Goal: Complete application form

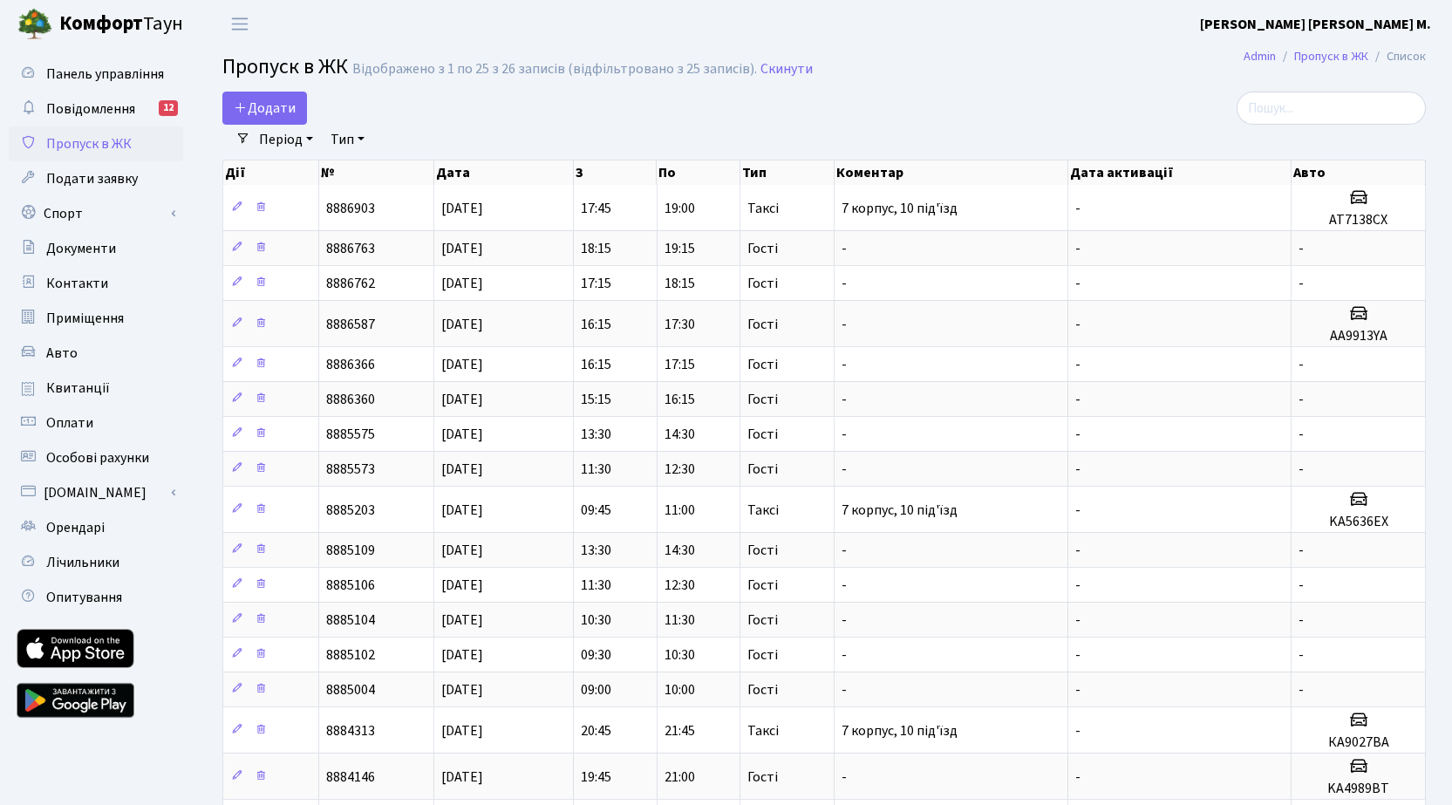
select select "25"
click at [256, 107] on span "Додати" at bounding box center [265, 108] width 62 height 19
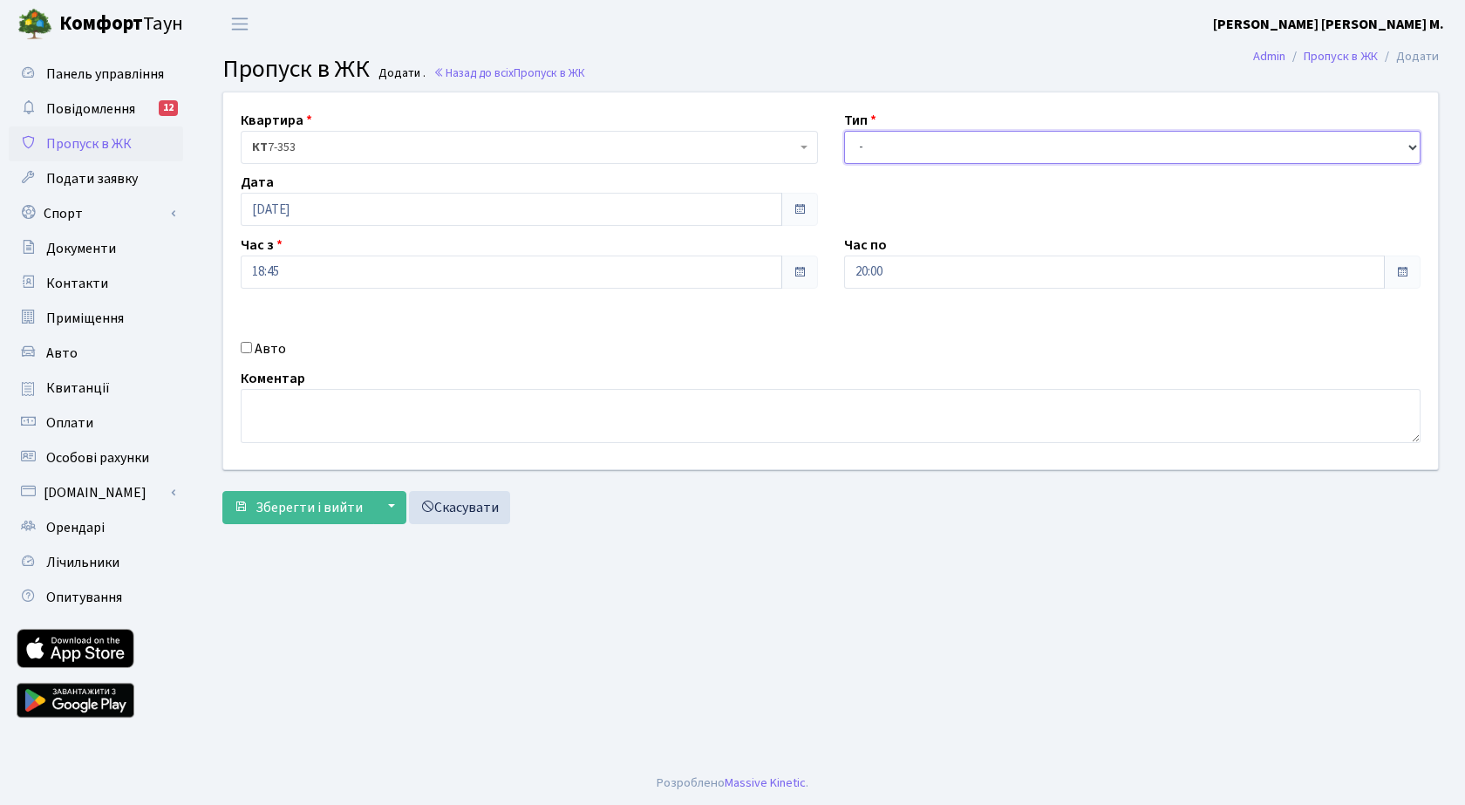
click at [906, 147] on select "- Доставка Таксі Гості Сервіс" at bounding box center [1132, 147] width 577 height 33
select select "3"
click at [844, 131] on select "- Доставка Таксі Гості Сервіс" at bounding box center [1132, 147] width 577 height 33
click at [344, 508] on span "Зберегти і вийти" at bounding box center [309, 507] width 107 height 19
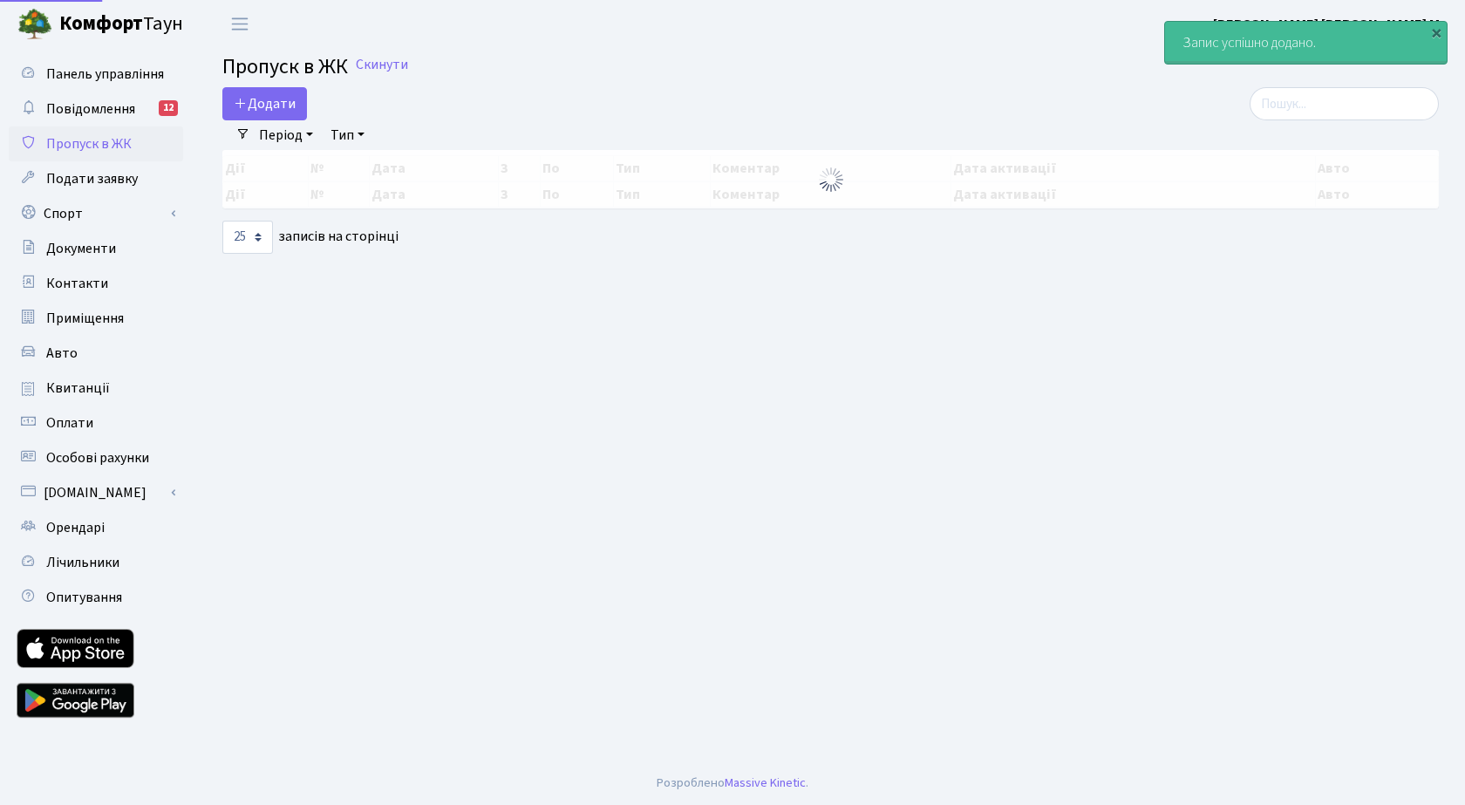
select select "25"
